Goal: Transaction & Acquisition: Purchase product/service

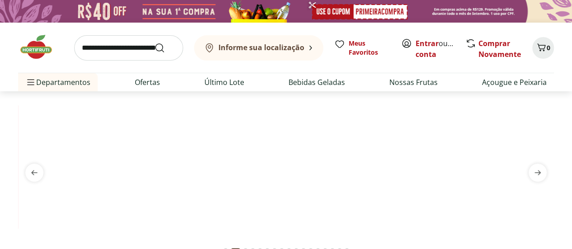
scroll to position [45, 0]
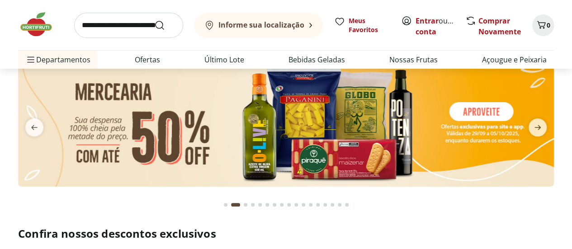
click at [303, 146] on img at bounding box center [286, 122] width 536 height 130
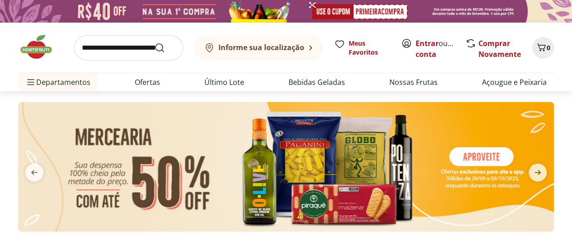
select select "**********"
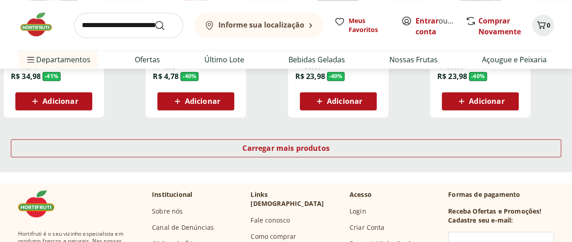
scroll to position [588, 0]
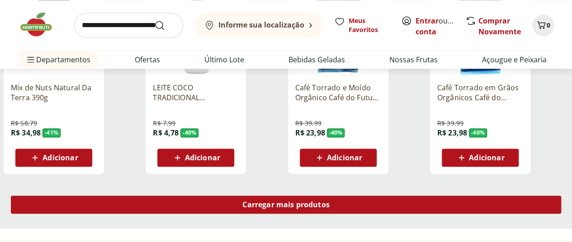
click at [362, 196] on div "Carregar mais produtos" at bounding box center [286, 205] width 550 height 18
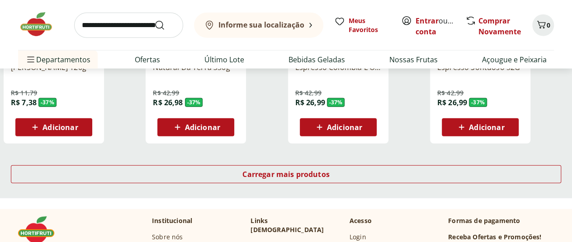
scroll to position [1221, 0]
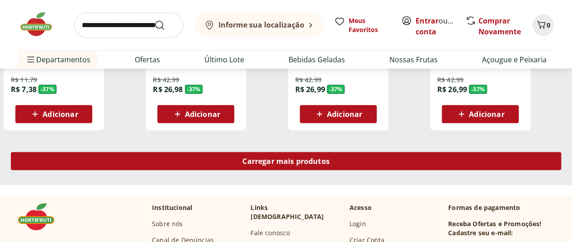
click at [330, 158] on span "Carregar mais produtos" at bounding box center [285, 161] width 87 height 7
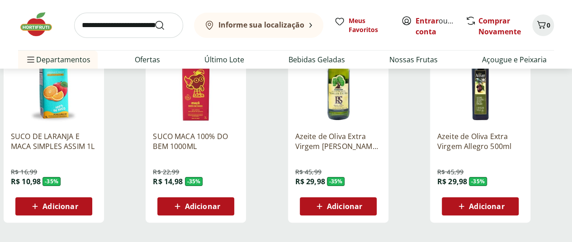
scroll to position [1763, 0]
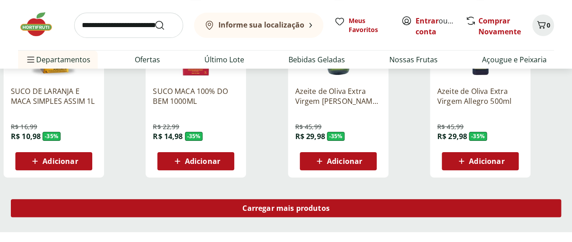
click at [330, 205] on span "Carregar mais produtos" at bounding box center [285, 208] width 87 height 7
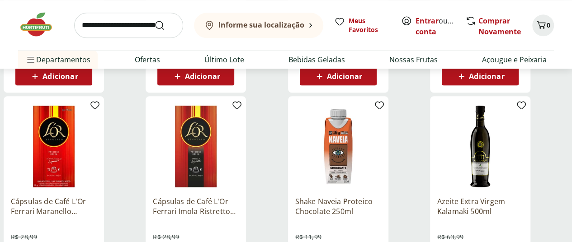
scroll to position [2306, 0]
